Goal: Task Accomplishment & Management: Complete application form

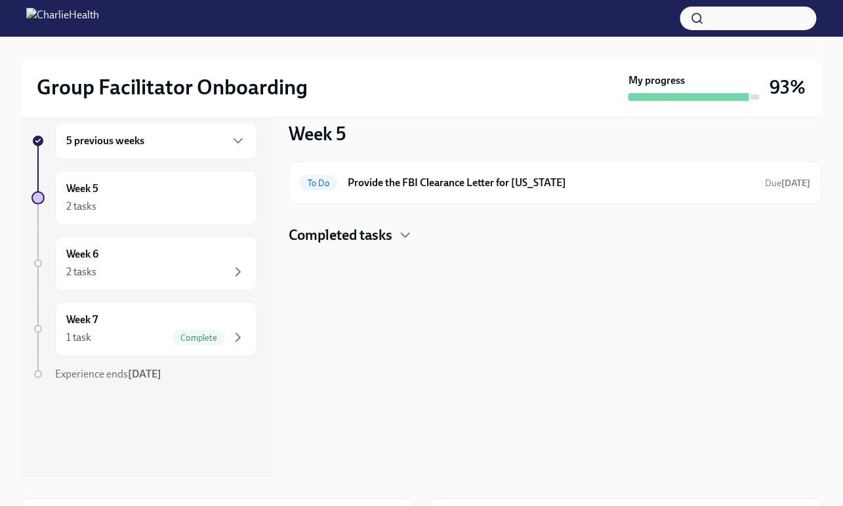
scroll to position [17, 0]
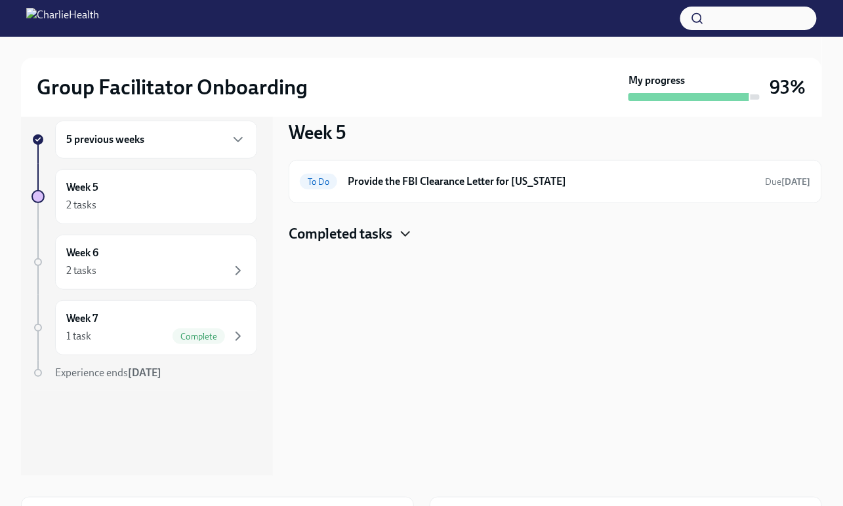
click at [405, 231] on icon "button" at bounding box center [405, 234] width 16 height 16
click at [721, 22] on button "button" at bounding box center [748, 19] width 136 height 24
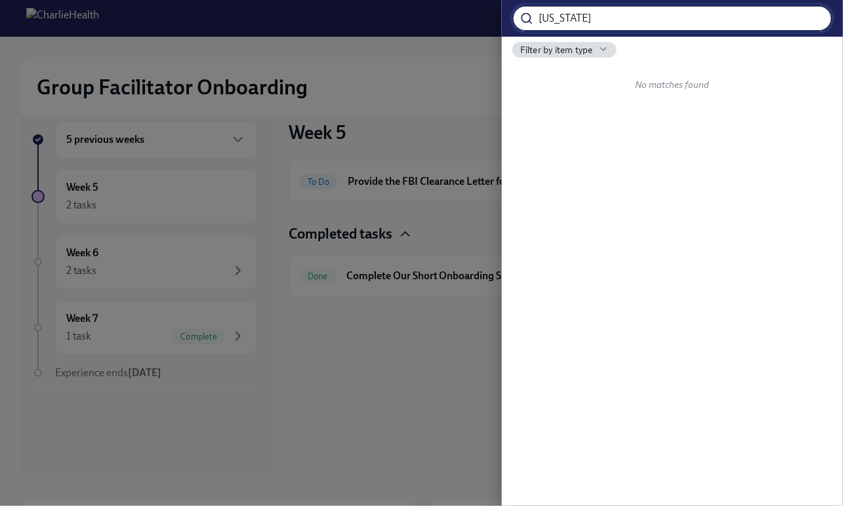
type input "[US_STATE]"
click at [561, 15] on input "[US_STATE]" at bounding box center [685, 18] width 294 height 26
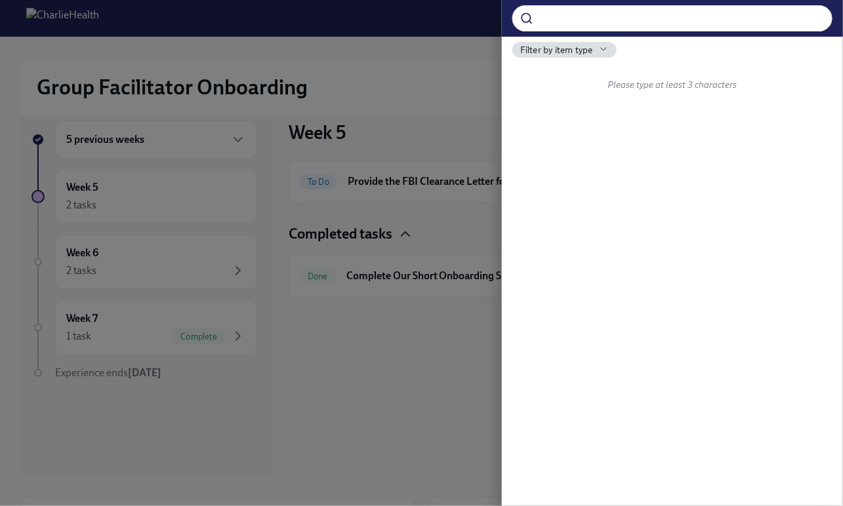
click at [381, 69] on div at bounding box center [421, 253] width 843 height 506
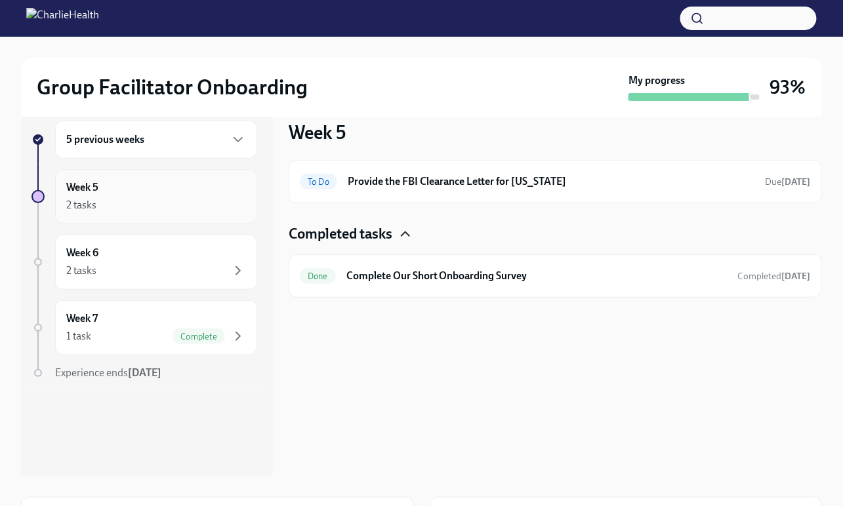
scroll to position [0, 0]
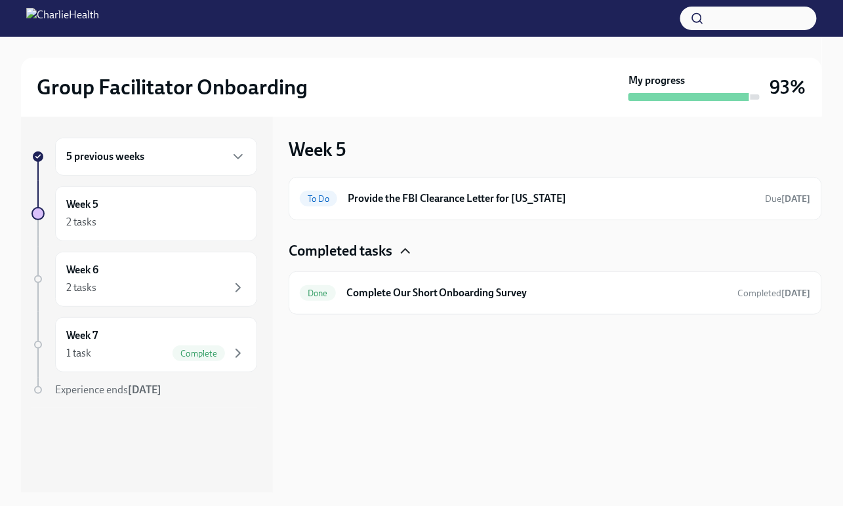
click at [214, 166] on div "5 previous weeks" at bounding box center [156, 157] width 202 height 38
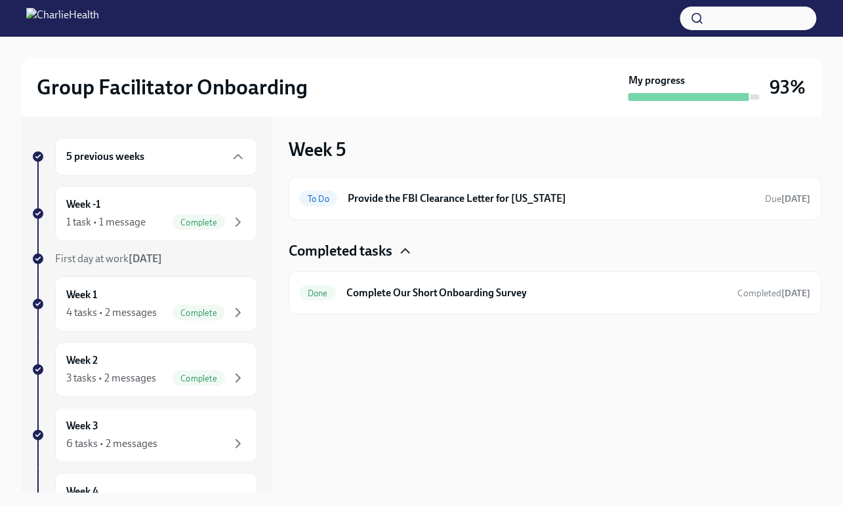
click at [731, 22] on button "button" at bounding box center [748, 19] width 136 height 24
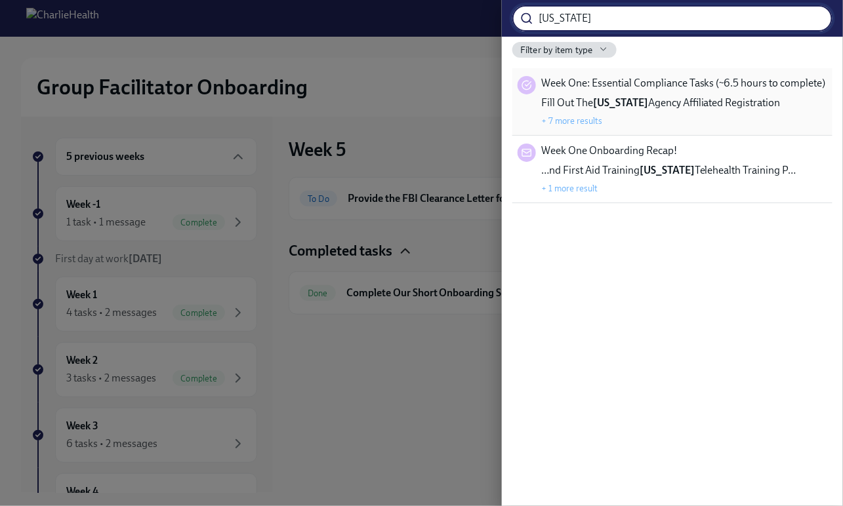
type input "[US_STATE]"
click at [622, 104] on strong "[US_STATE]" at bounding box center [620, 102] width 55 height 12
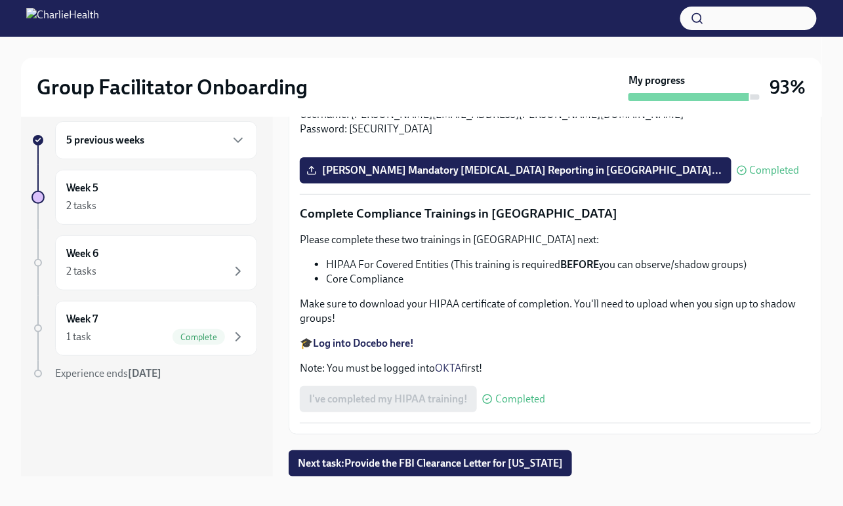
scroll to position [24, 0]
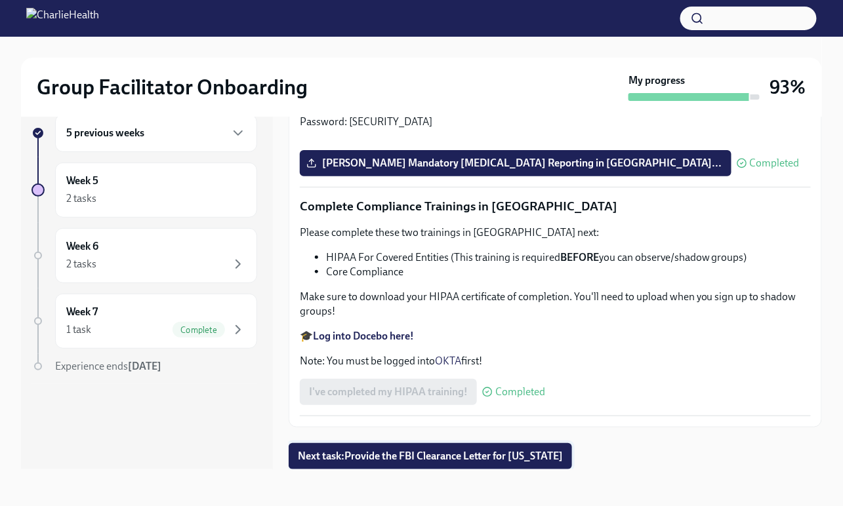
click at [461, 456] on span "Next task : Provide the FBI Clearance Letter for [US_STATE]" at bounding box center [430, 456] width 265 height 13
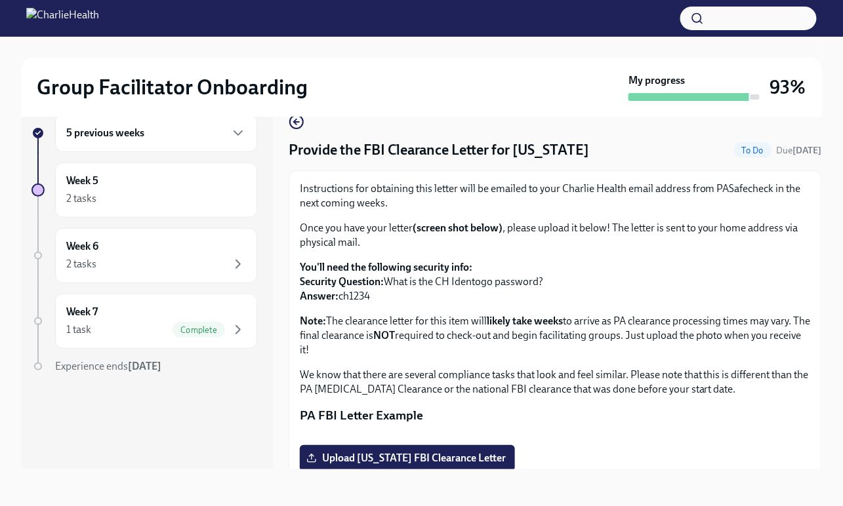
click at [742, 145] on div "To Do" at bounding box center [752, 150] width 37 height 16
click at [475, 154] on h4 "Provide the FBI Clearance Letter for [US_STATE]" at bounding box center [438, 150] width 300 height 20
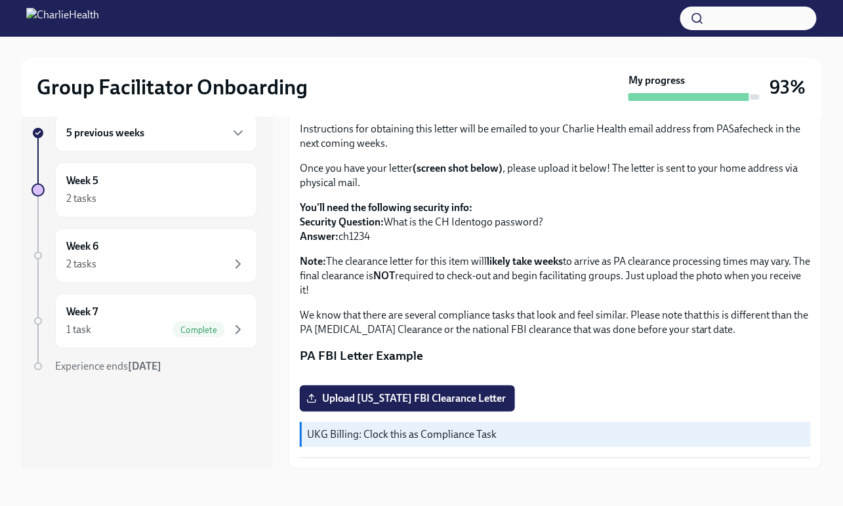
click at [174, 416] on div at bounding box center [144, 405] width 226 height 42
click at [229, 336] on div "Complete" at bounding box center [208, 330] width 73 height 16
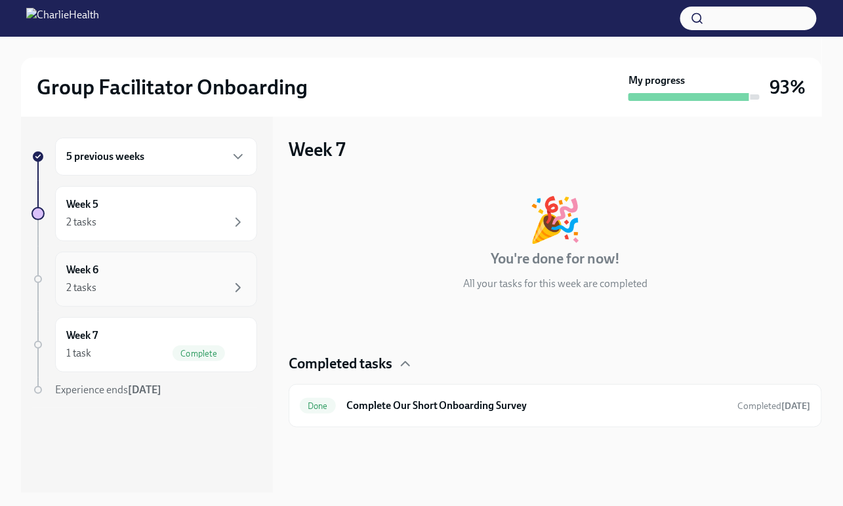
click at [241, 274] on div "Week 6 2 tasks" at bounding box center [156, 279] width 180 height 33
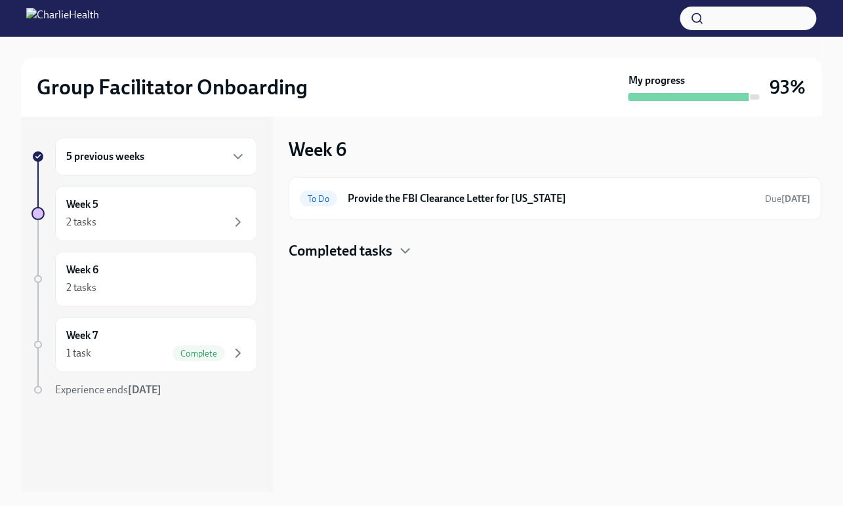
click at [35, 20] on img at bounding box center [62, 18] width 73 height 21
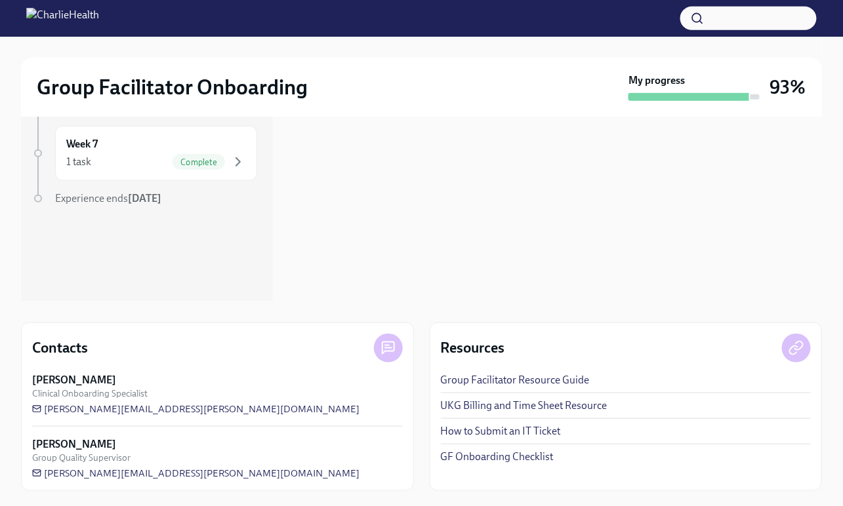
click at [491, 457] on link "GF Onboarding Checklist" at bounding box center [497, 457] width 113 height 14
click at [728, 21] on button "button" at bounding box center [748, 19] width 136 height 24
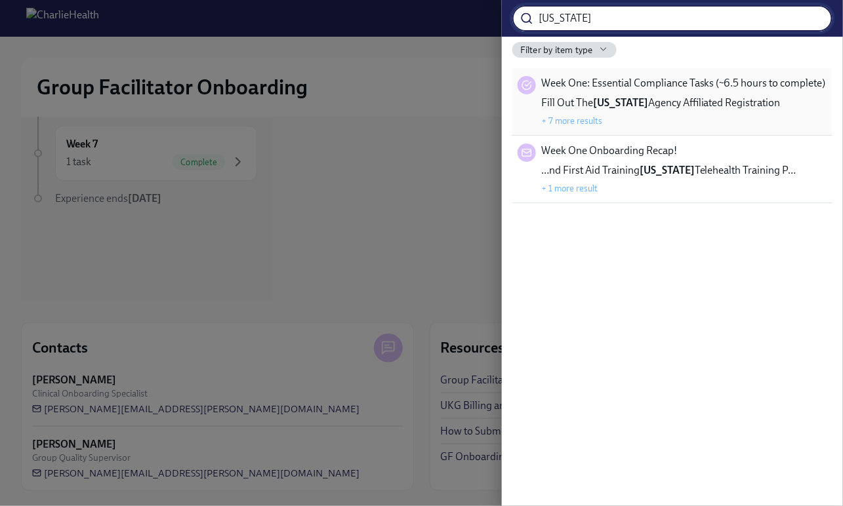
type input "[US_STATE]"
click at [632, 97] on strong "[US_STATE]" at bounding box center [620, 102] width 55 height 12
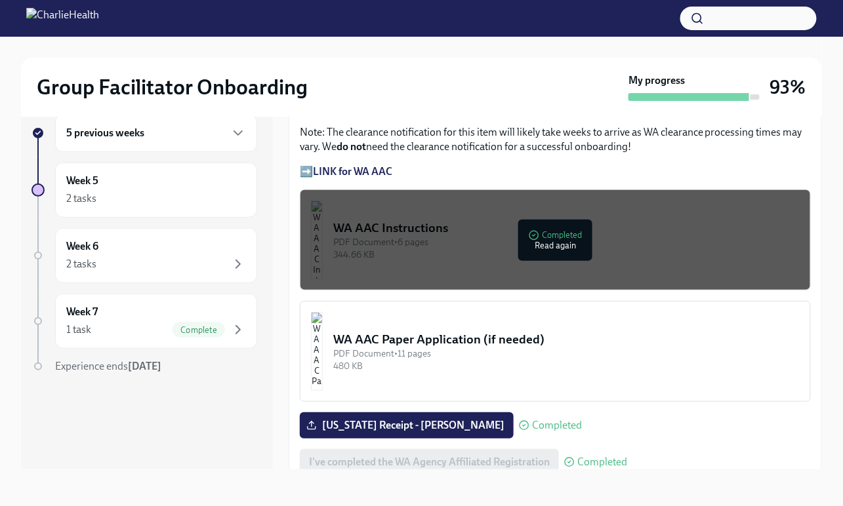
scroll to position [1031, 0]
click at [321, 177] on strong "LINK for WA AAC" at bounding box center [352, 171] width 79 height 12
click at [565, 248] on div "PDF Document • 6 pages" at bounding box center [566, 241] width 466 height 12
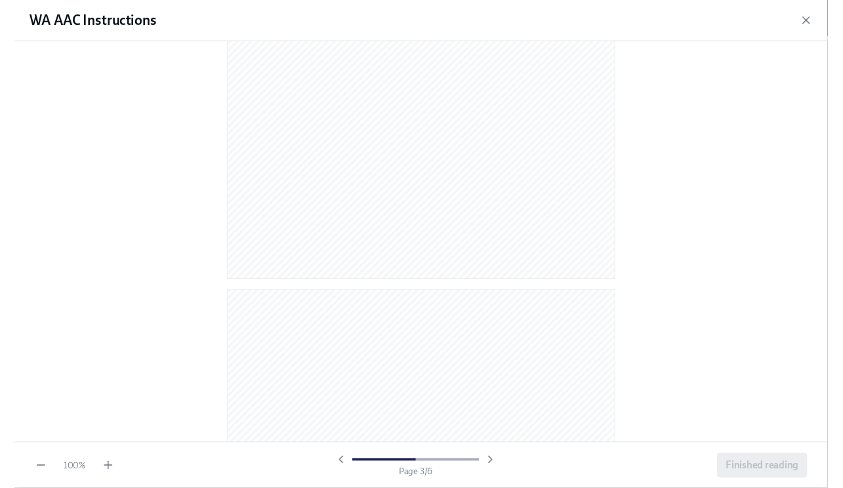
scroll to position [1359, 0]
